Goal: Task Accomplishment & Management: Manage account settings

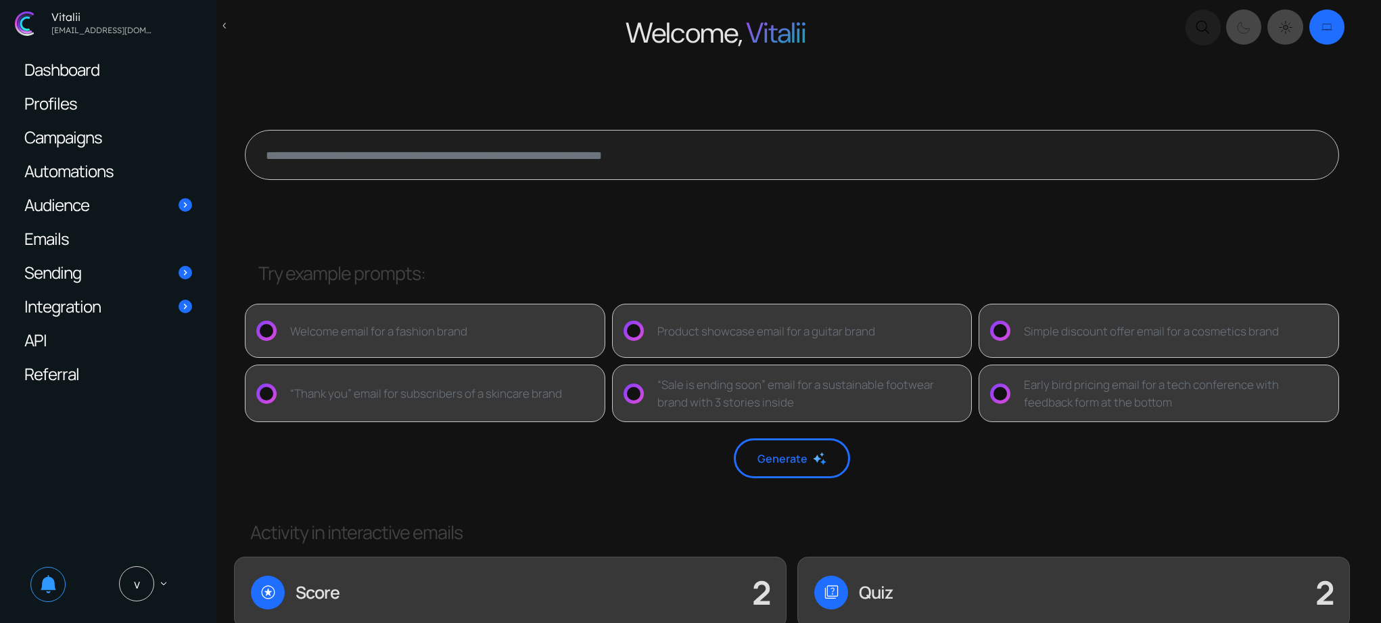
click at [102, 231] on link "Emails" at bounding box center [108, 238] width 195 height 33
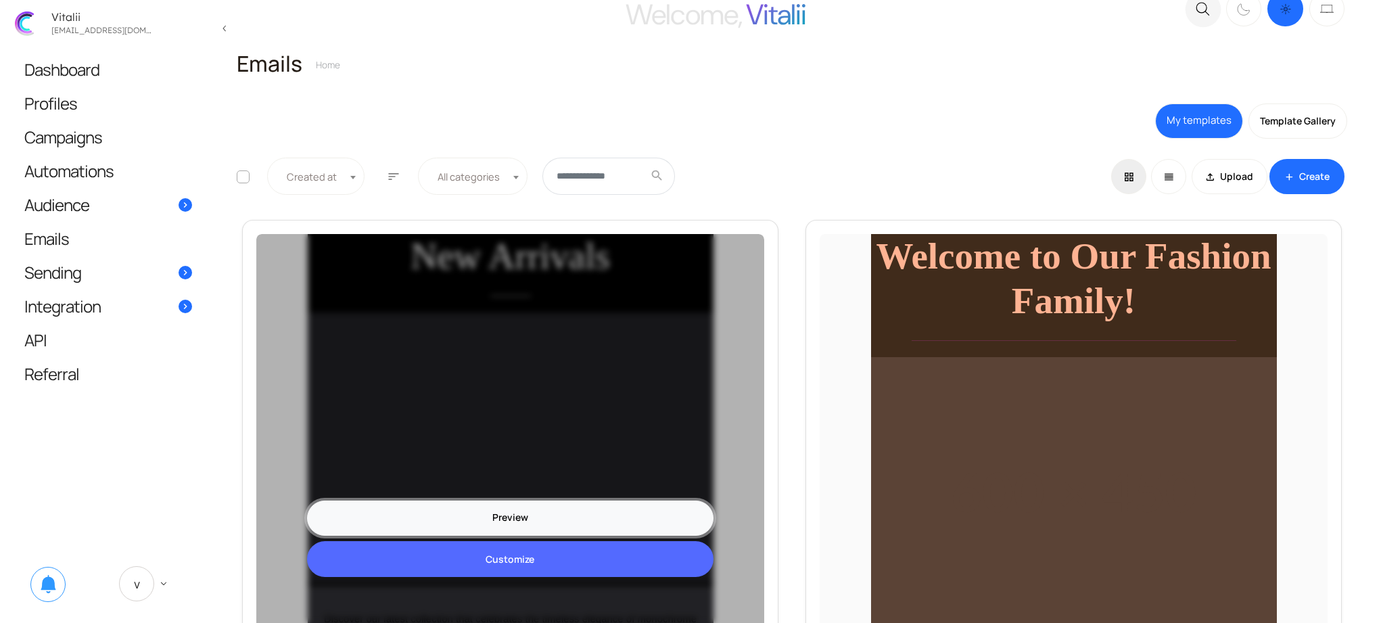
click at [517, 519] on link "Preview" at bounding box center [510, 517] width 406 height 35
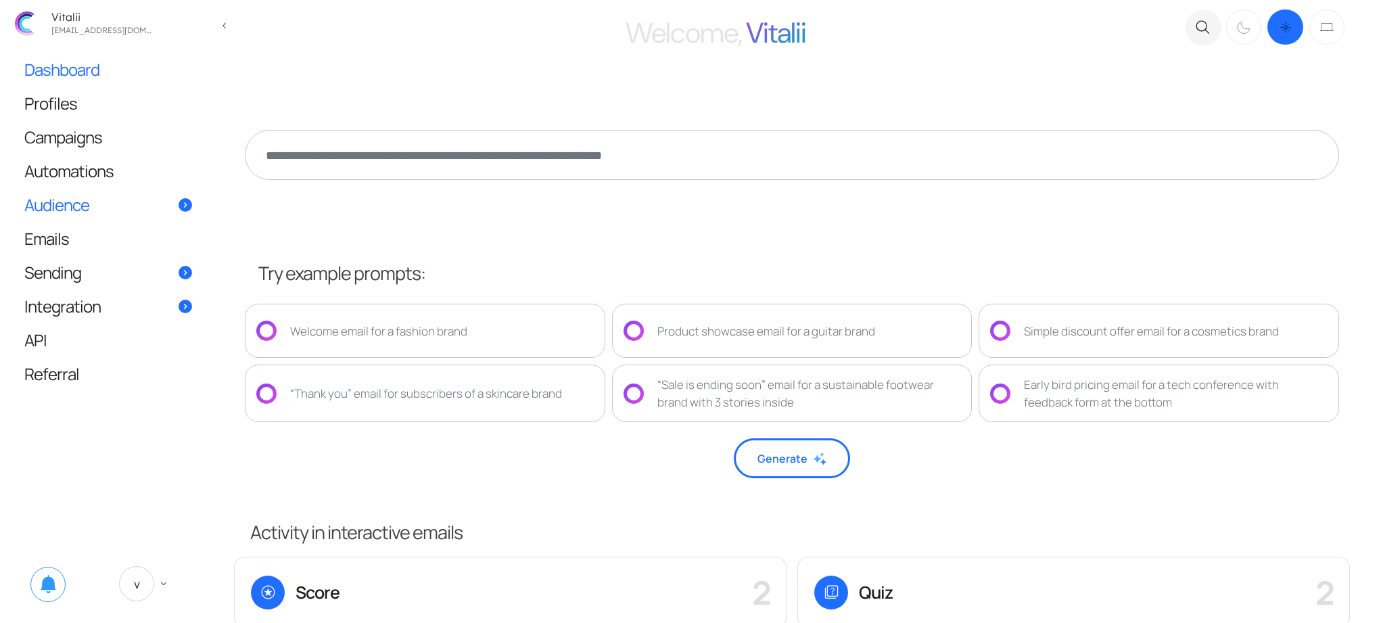
click at [105, 206] on link "Audience" at bounding box center [108, 204] width 195 height 33
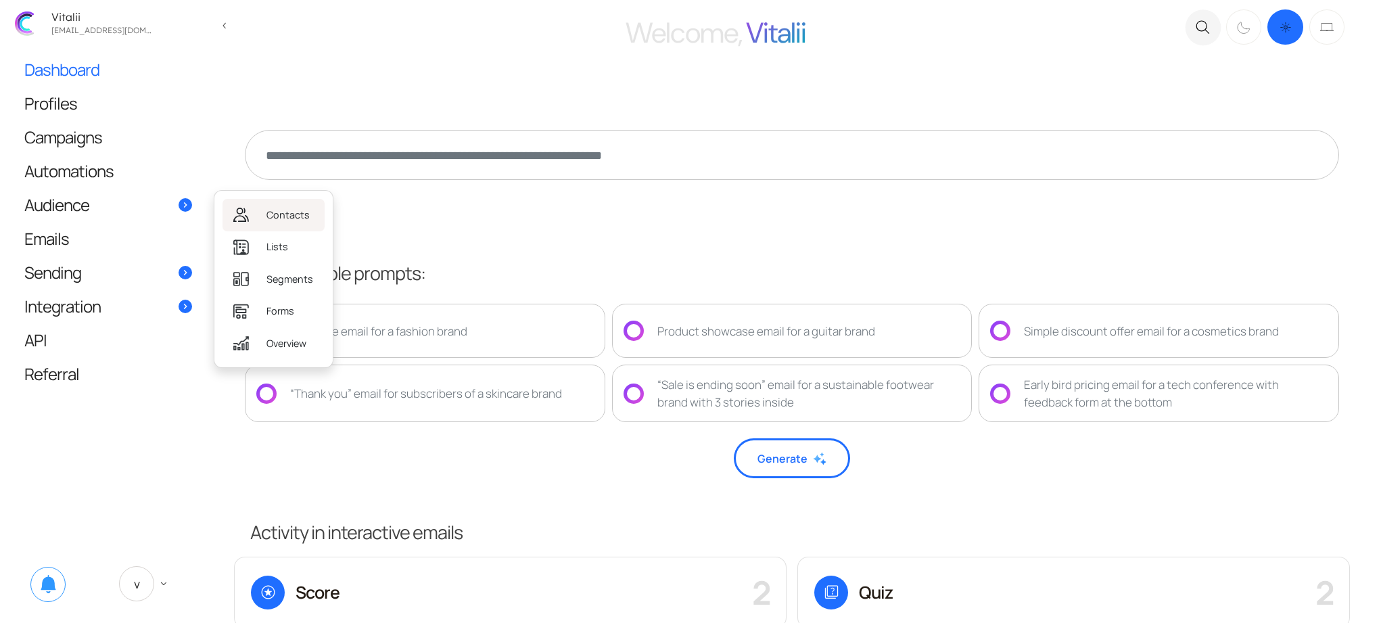
click at [261, 214] on link "Contacts" at bounding box center [273, 215] width 102 height 32
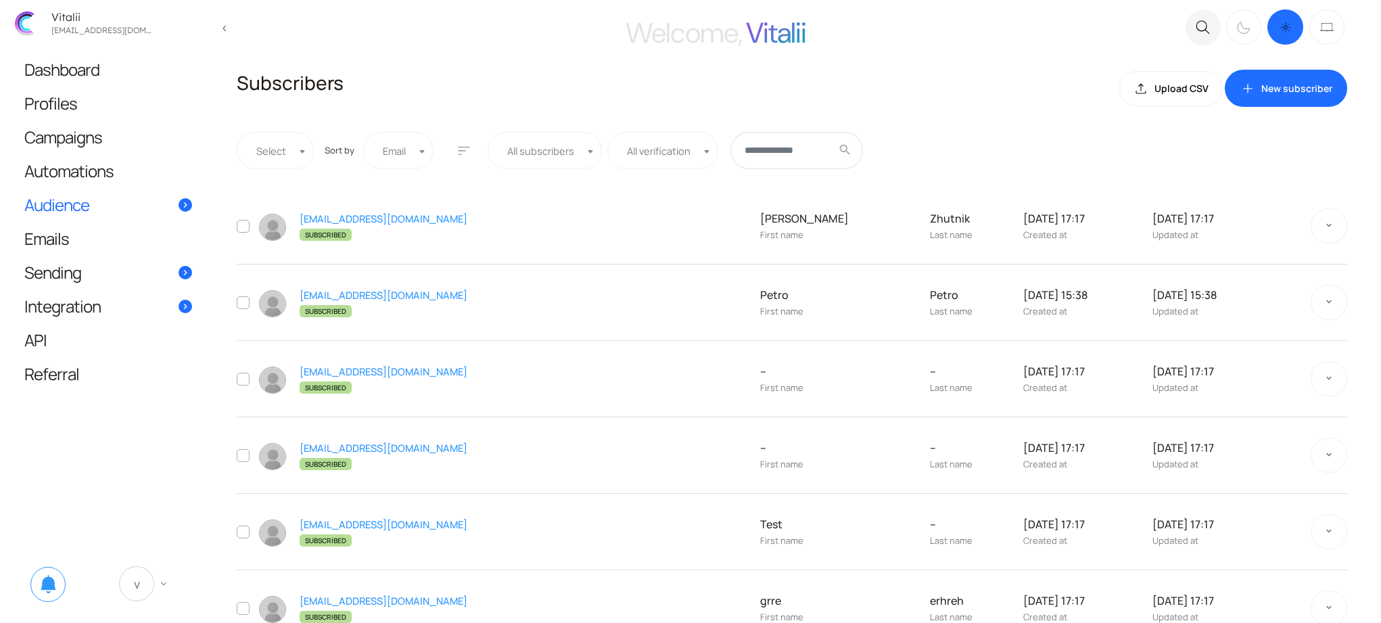
click at [150, 581] on span "V" at bounding box center [136, 583] width 35 height 35
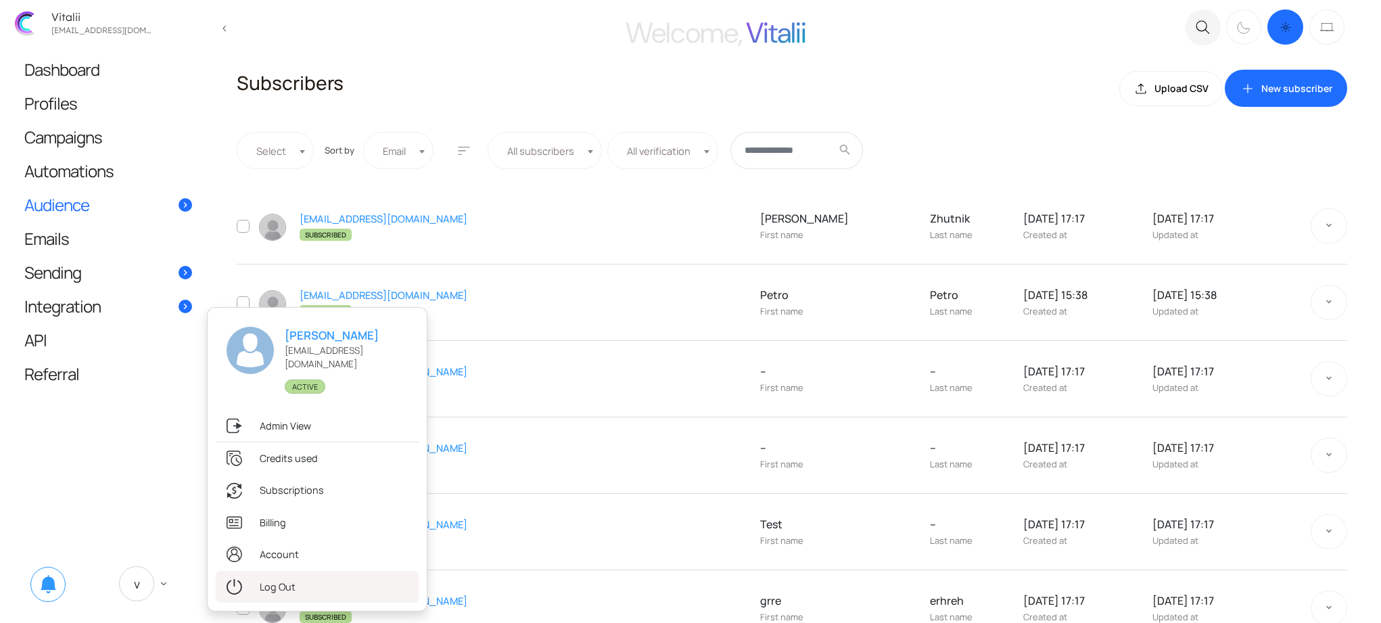
click at [275, 586] on link ".st0{fill:#333333;} Log Out" at bounding box center [317, 587] width 203 height 32
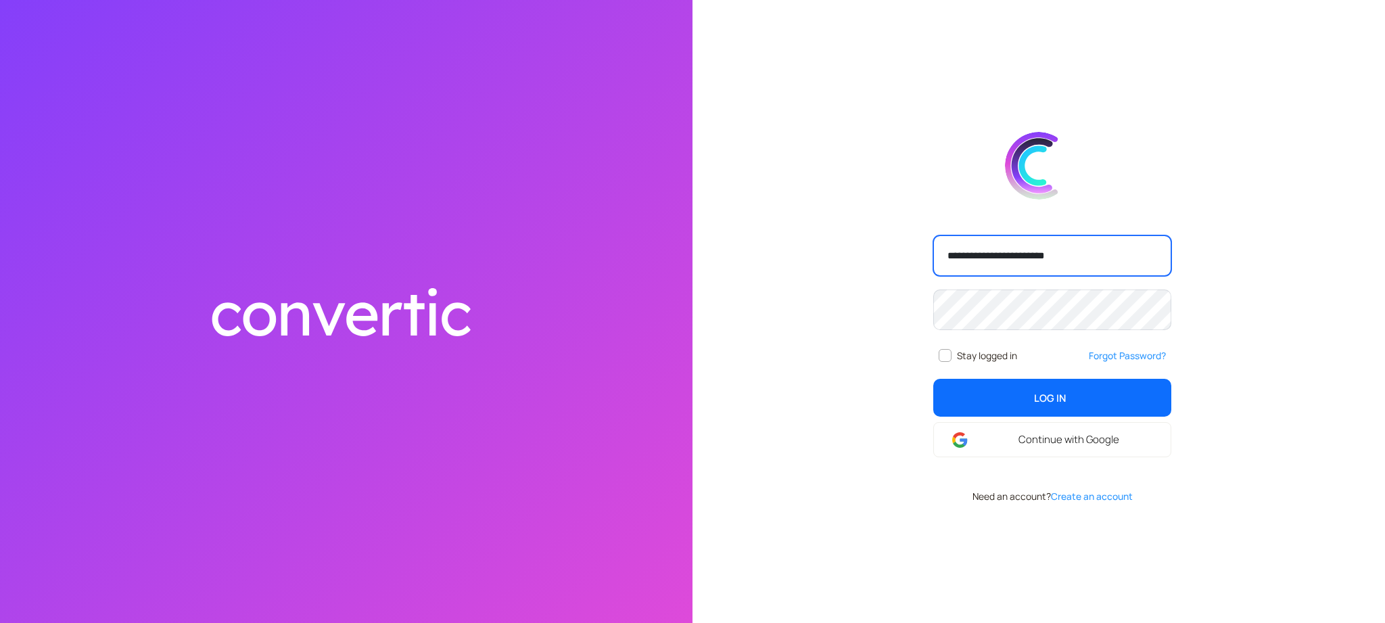
click at [1060, 247] on input "**********" at bounding box center [1052, 255] width 238 height 41
type input "**********"
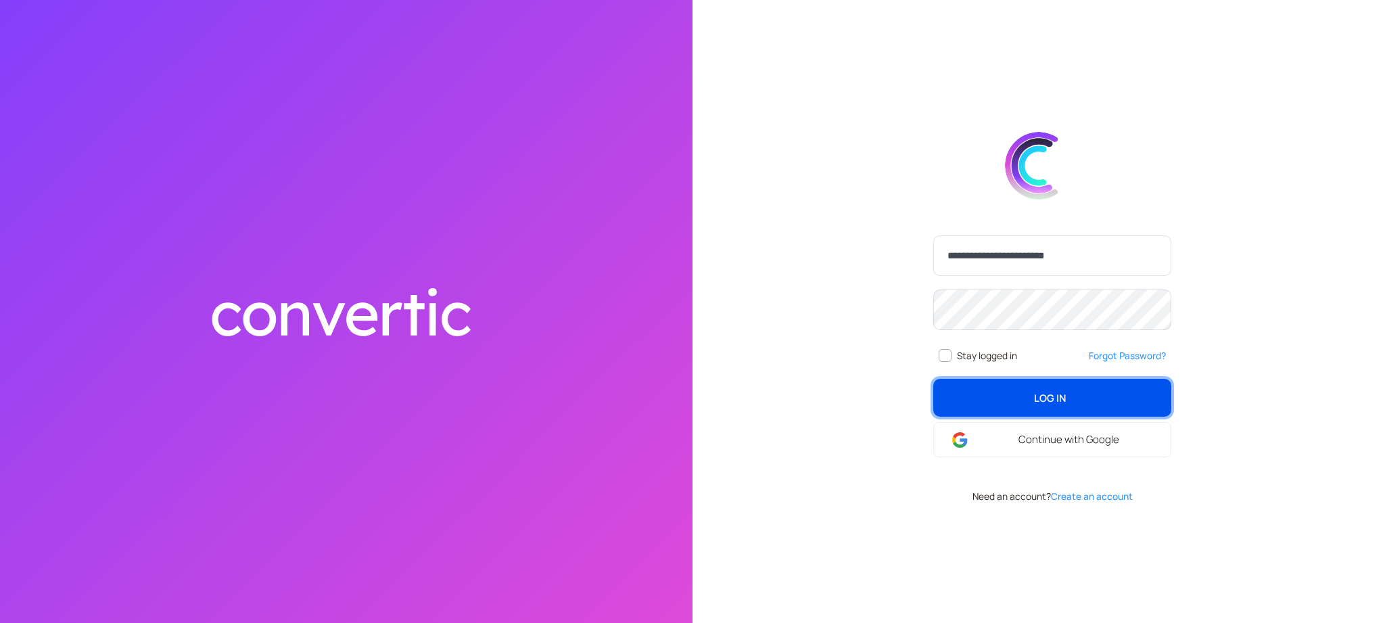
click at [1038, 402] on span "Log In" at bounding box center [1050, 397] width 32 height 15
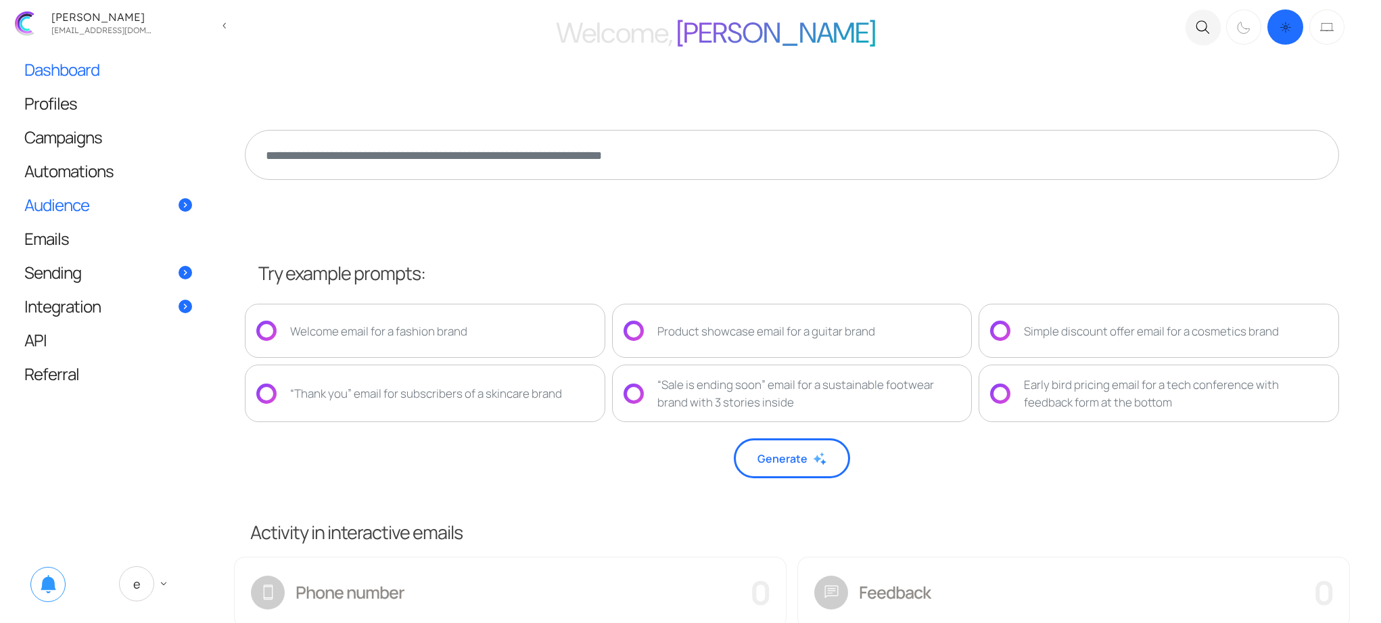
click at [106, 210] on link "Audience" at bounding box center [108, 204] width 195 height 33
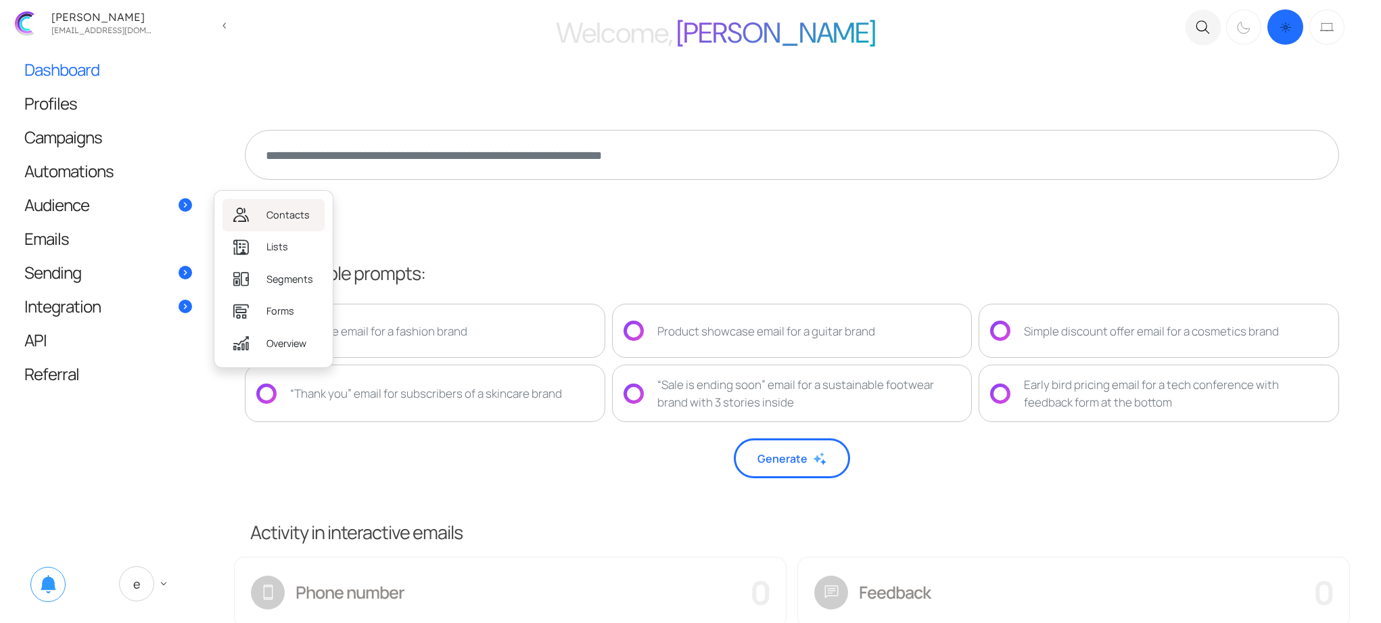
click at [275, 216] on span "Contacts" at bounding box center [287, 215] width 43 height 15
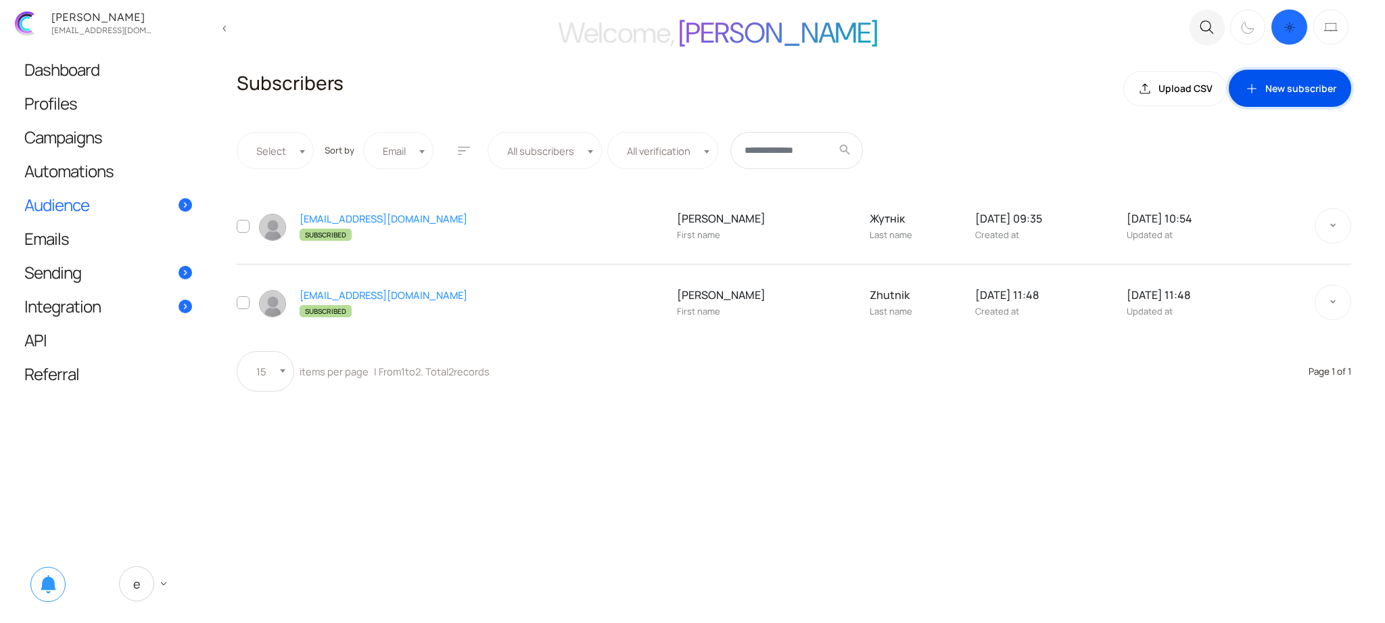
click at [1289, 82] on link "add New subscriber" at bounding box center [1290, 89] width 122 height 38
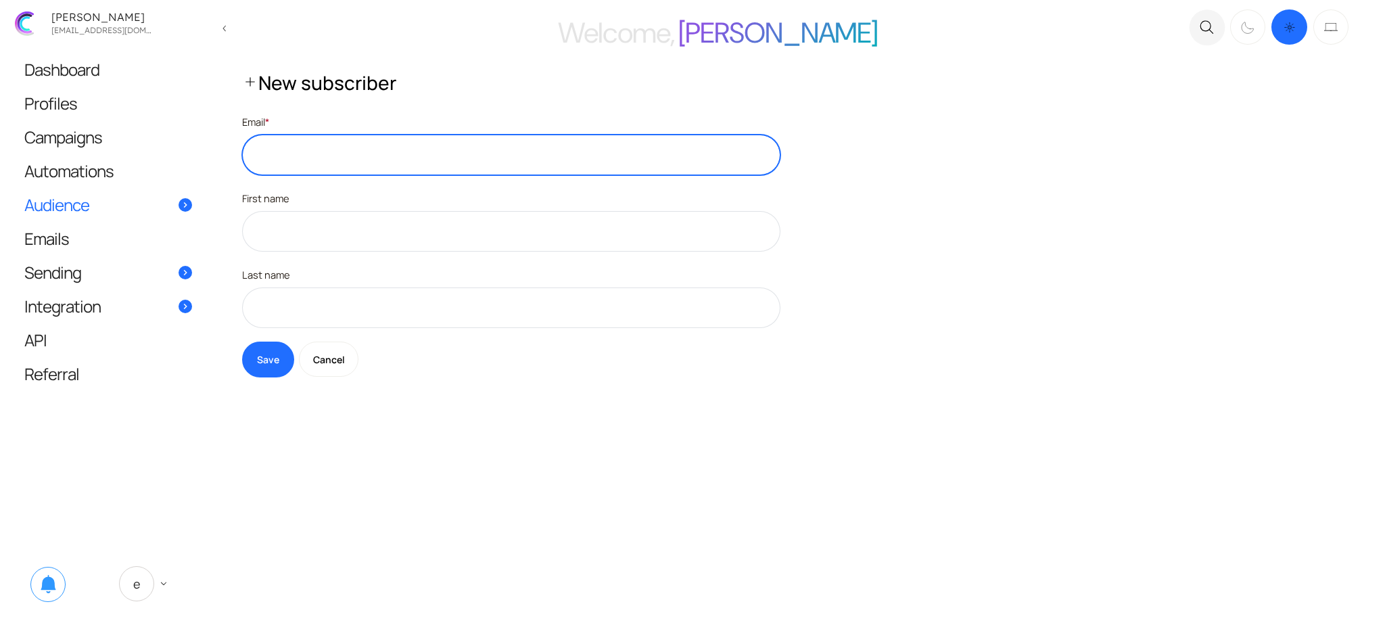
click at [356, 162] on input "text" at bounding box center [511, 155] width 538 height 41
type input "**********"
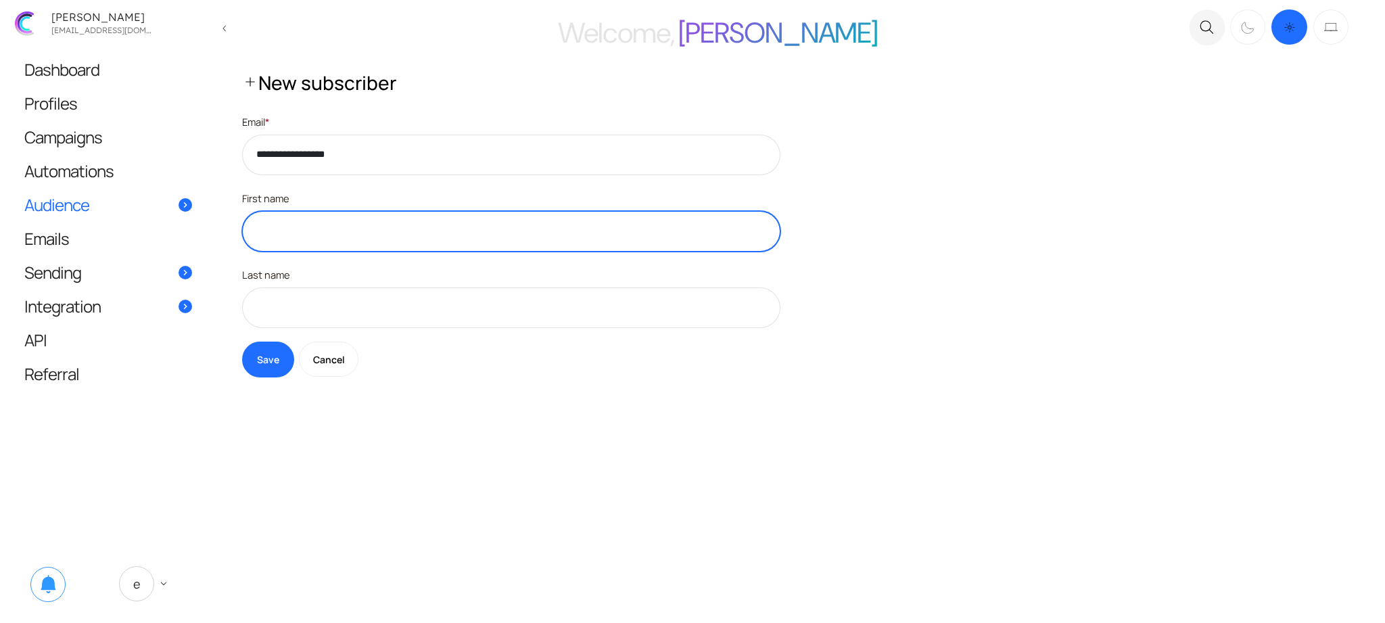
click at [332, 229] on input "text" at bounding box center [511, 231] width 538 height 41
type input "***"
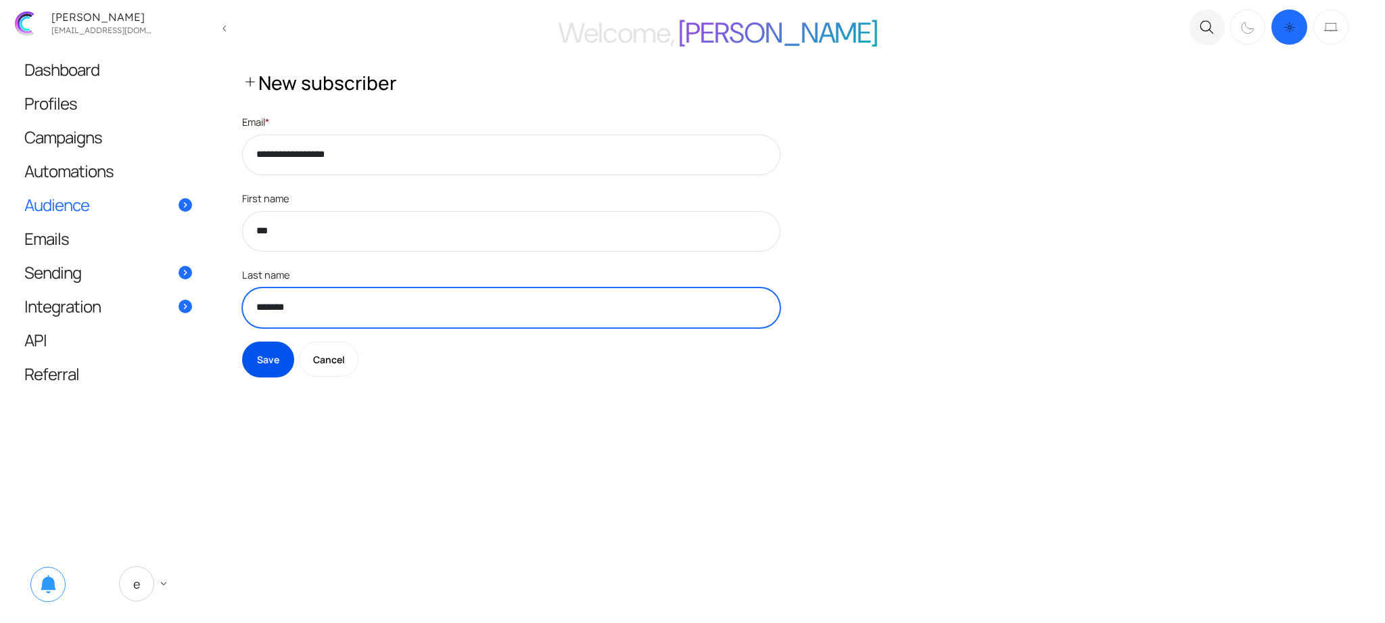
type input "*******"
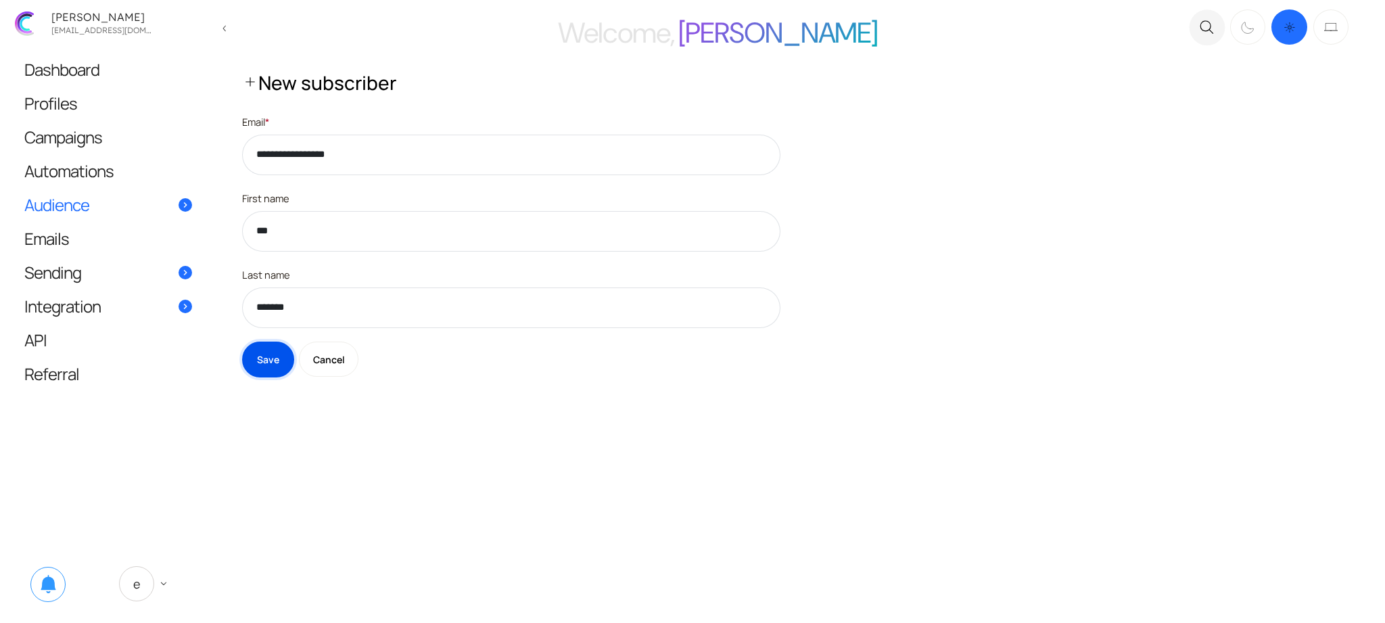
click at [270, 363] on button "Save" at bounding box center [268, 359] width 52 height 36
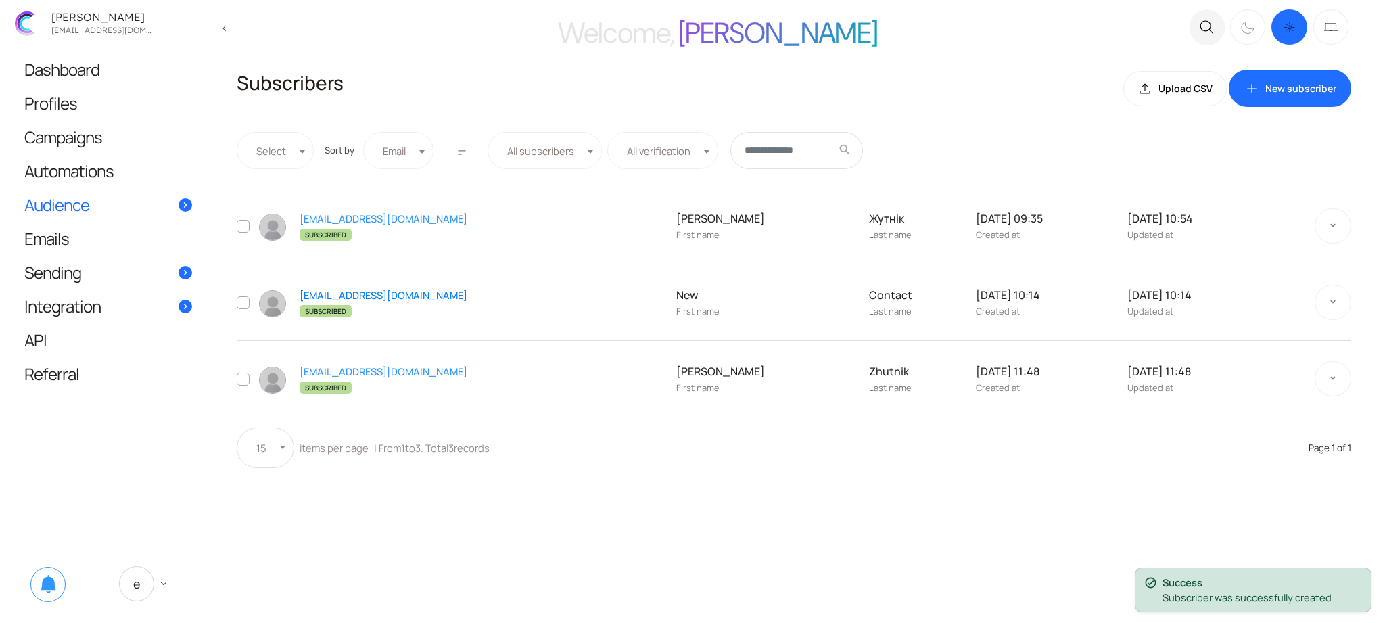
click at [355, 290] on link "[EMAIL_ADDRESS][DOMAIN_NAME]" at bounding box center [384, 295] width 168 height 14
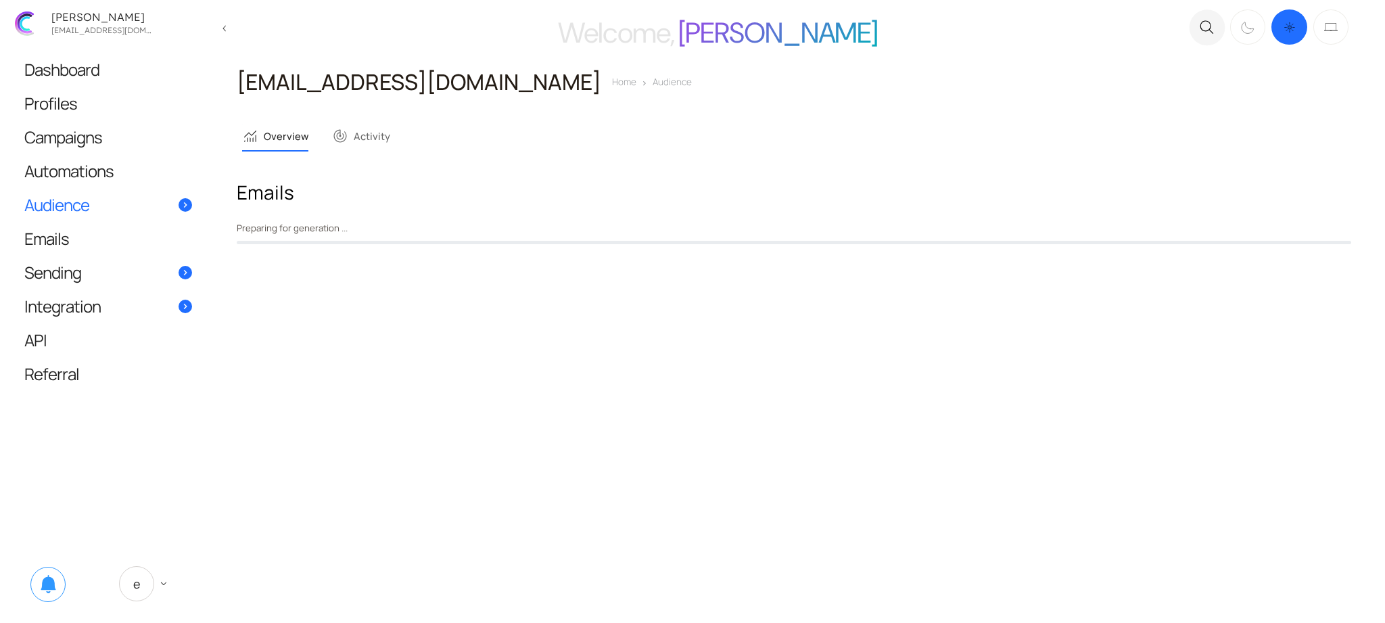
click at [780, 434] on main "Welcome, [PERSON_NAME] close .c{fill:none;stroke:#000000;stroke-linecap:round;s…" at bounding box center [692, 311] width 1385 height 623
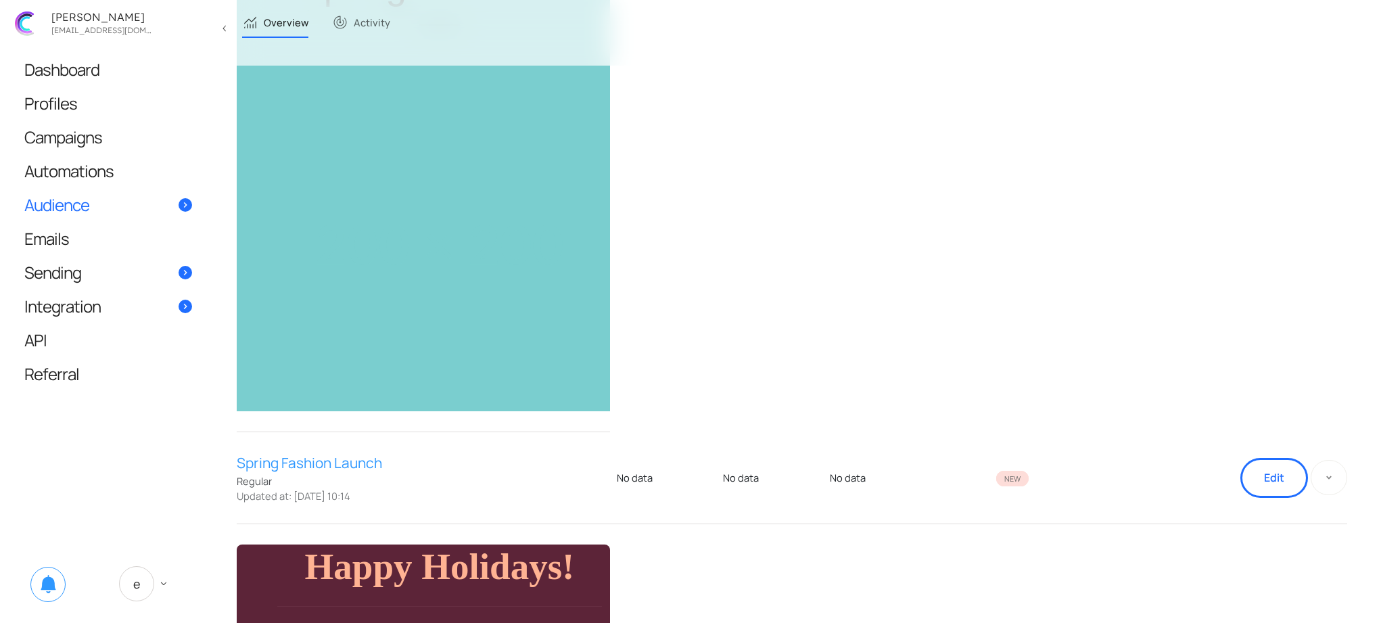
scroll to position [853, 0]
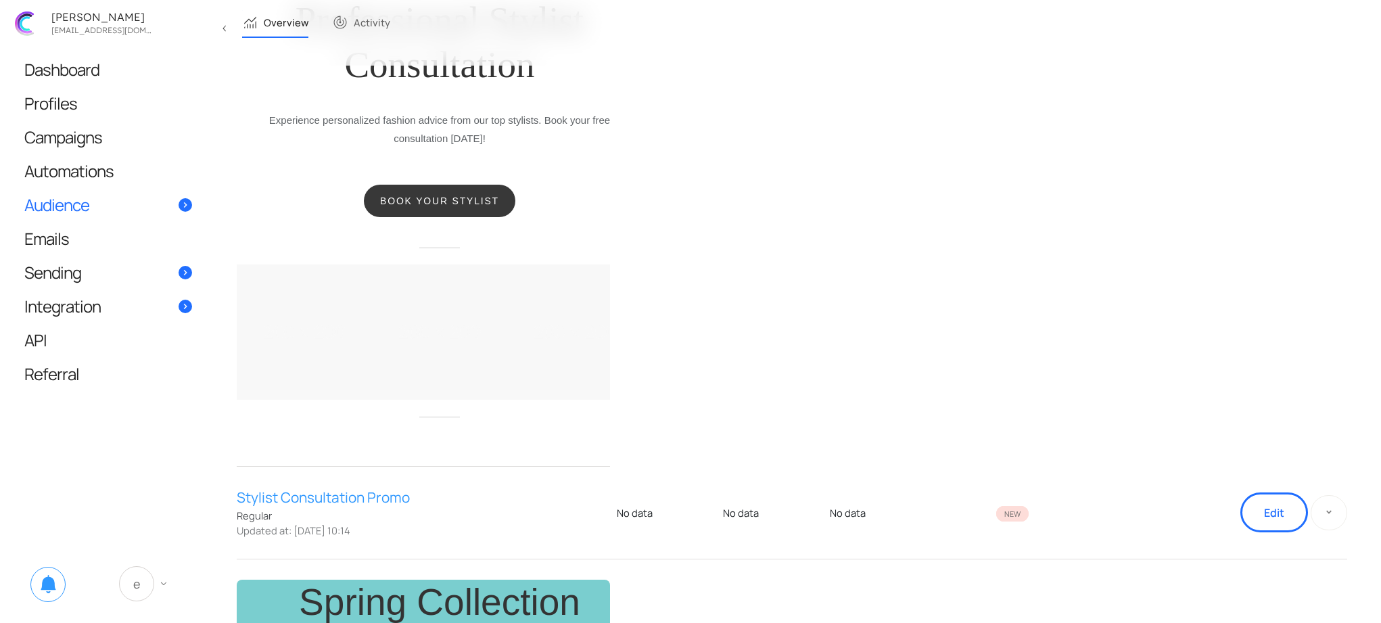
click at [139, 595] on span "E" at bounding box center [136, 583] width 35 height 35
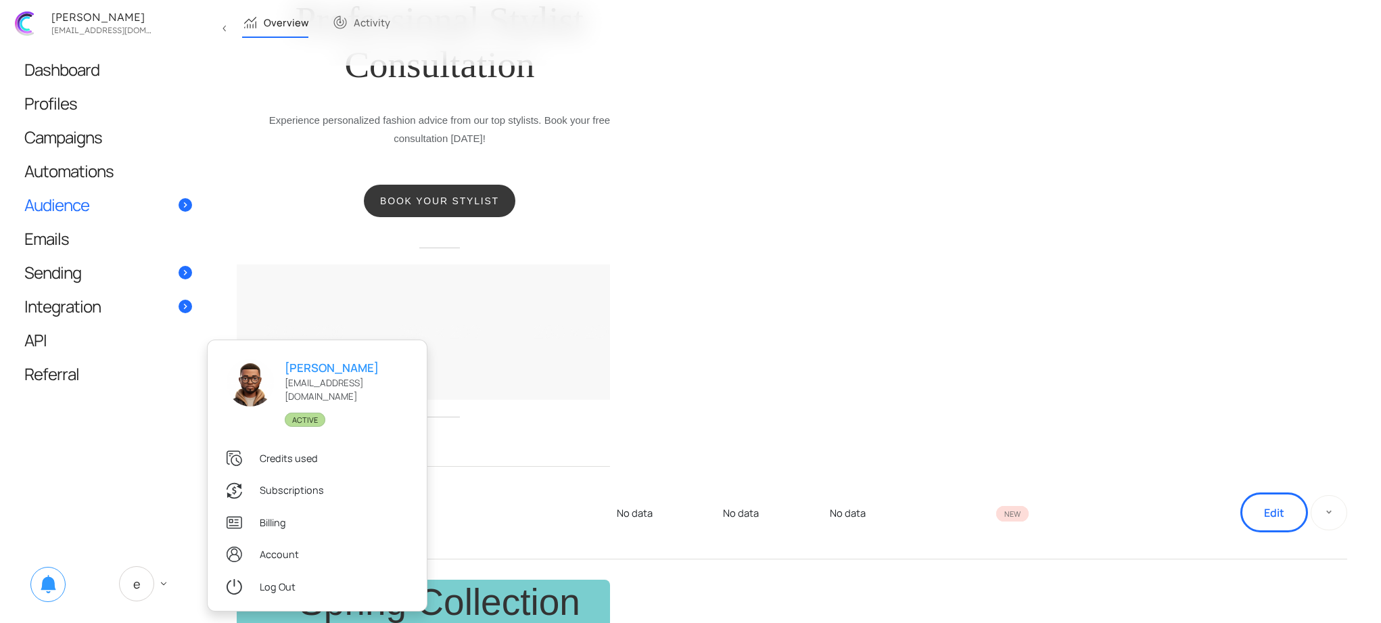
click at [884, 331] on table "Preview Customize Regular No data" at bounding box center [792, 558] width 1110 height 2325
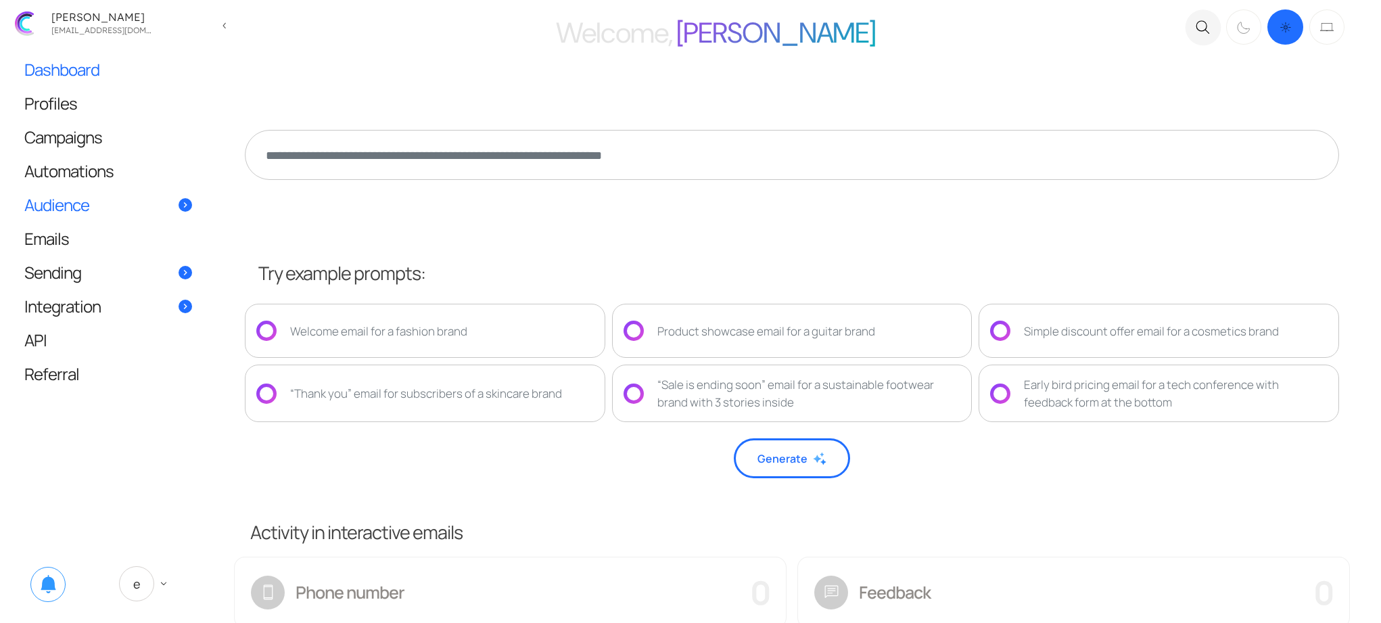
click at [131, 210] on link "Audience" at bounding box center [108, 204] width 195 height 33
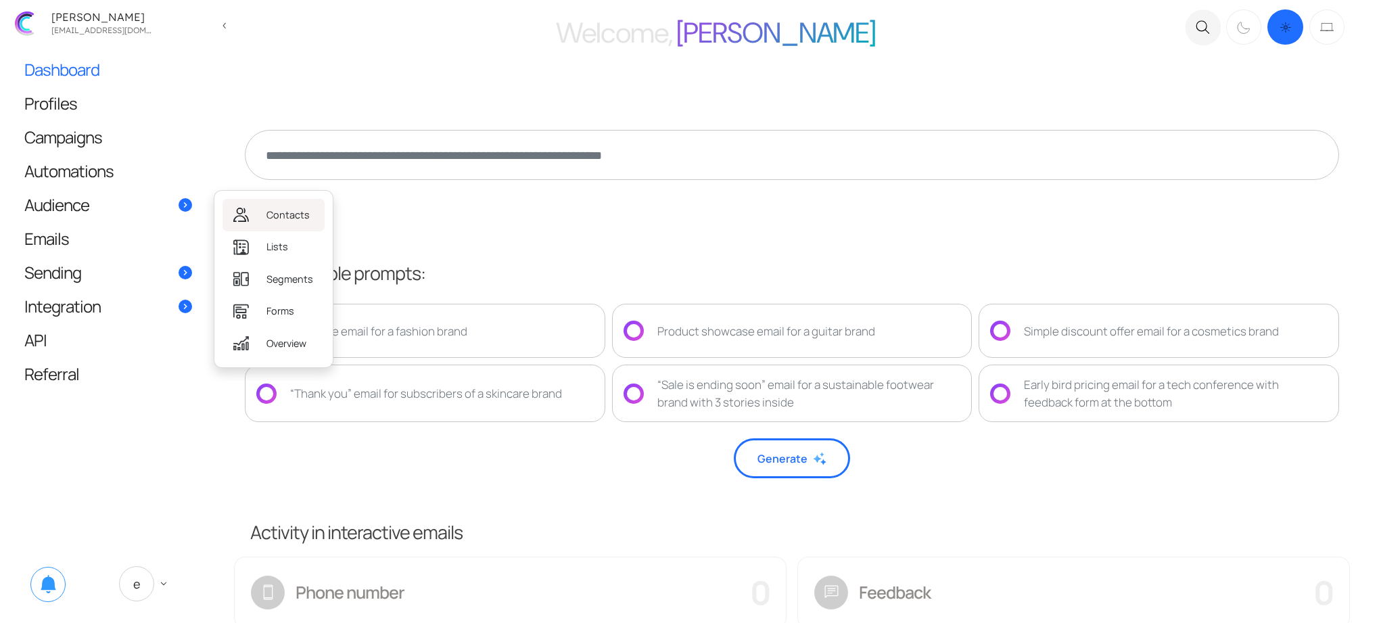
click at [265, 216] on link "Contacts" at bounding box center [273, 215] width 102 height 32
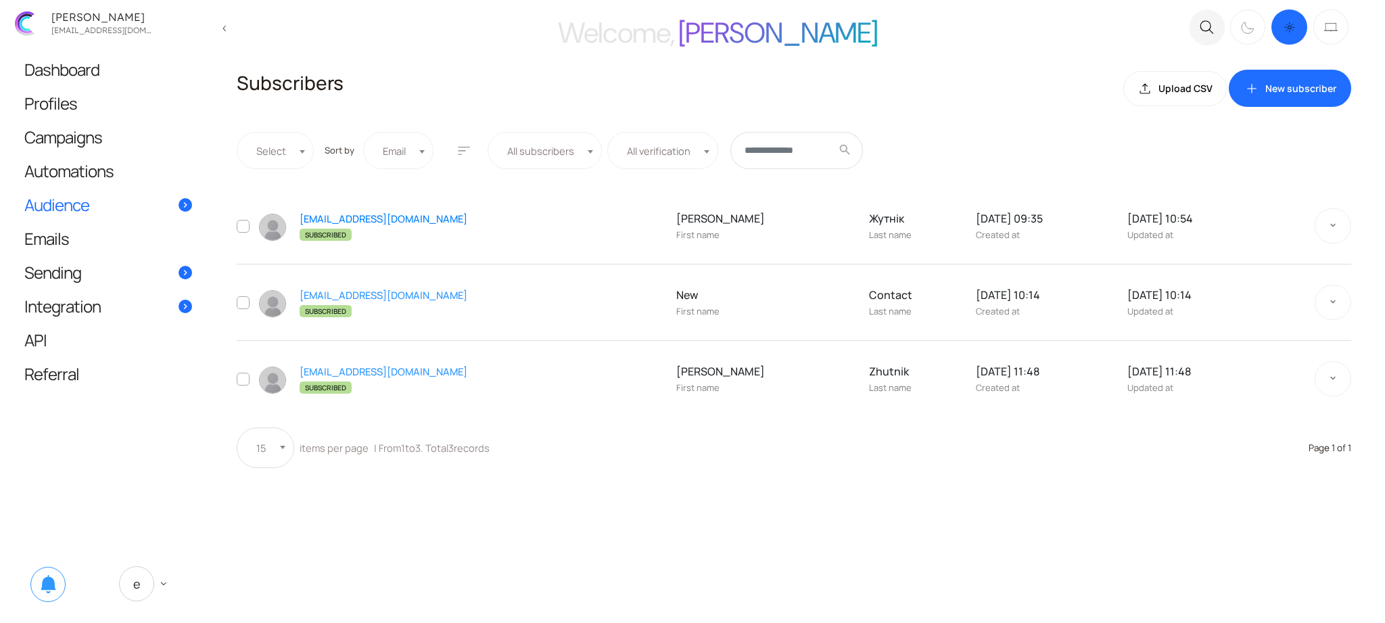
click at [331, 219] on link "[EMAIL_ADDRESS][DOMAIN_NAME]" at bounding box center [384, 219] width 168 height 14
click at [326, 286] on td "[EMAIL_ADDRESS][DOMAIN_NAME] Subscribed" at bounding box center [460, 302] width 417 height 76
click at [333, 293] on link "[EMAIL_ADDRESS][DOMAIN_NAME]" at bounding box center [384, 295] width 168 height 14
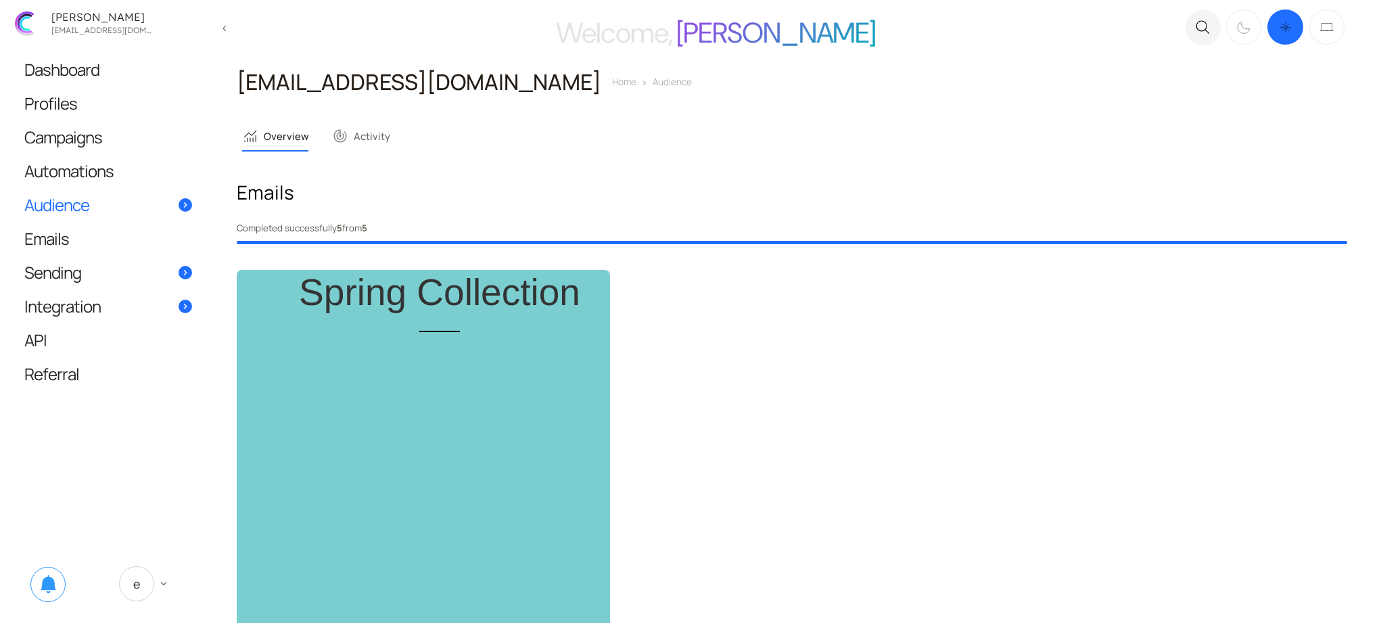
scroll to position [3, 0]
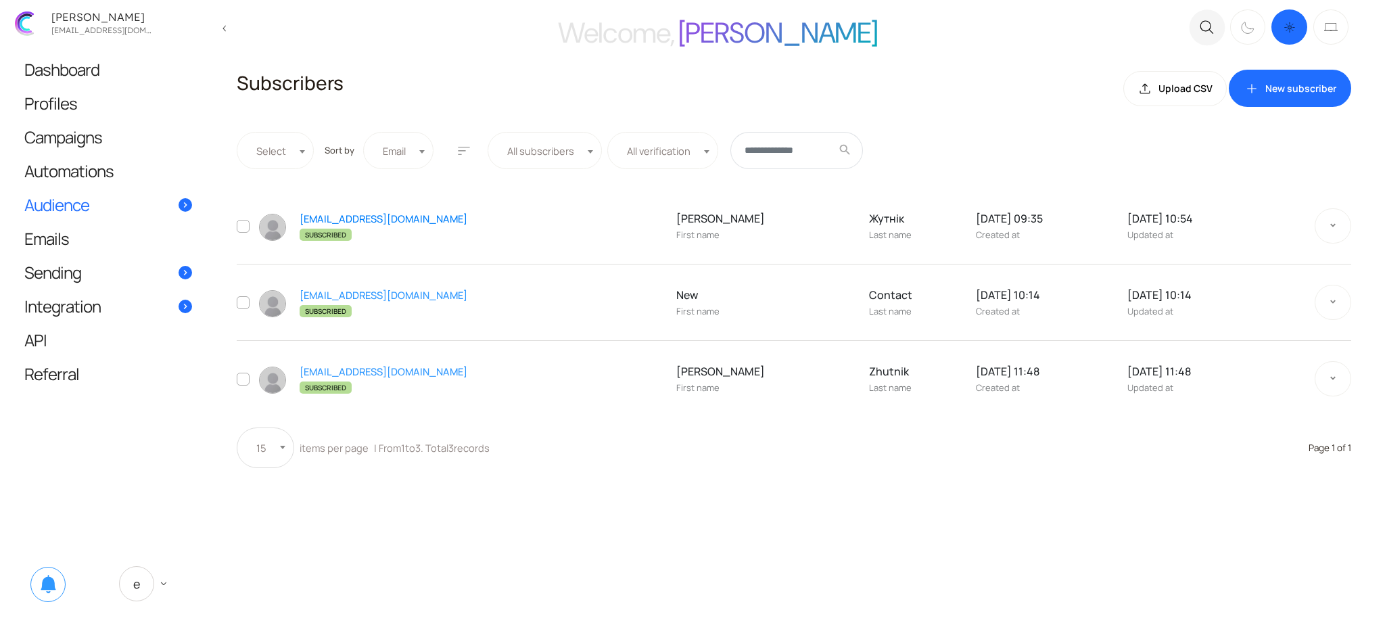
click at [331, 216] on link "[EMAIL_ADDRESS][DOMAIN_NAME]" at bounding box center [384, 219] width 168 height 14
click at [356, 364] on link "[EMAIL_ADDRESS][DOMAIN_NAME]" at bounding box center [384, 371] width 168 height 14
click at [342, 222] on link "[EMAIL_ADDRESS][DOMAIN_NAME]" at bounding box center [384, 219] width 168 height 14
